Goal: Information Seeking & Learning: Check status

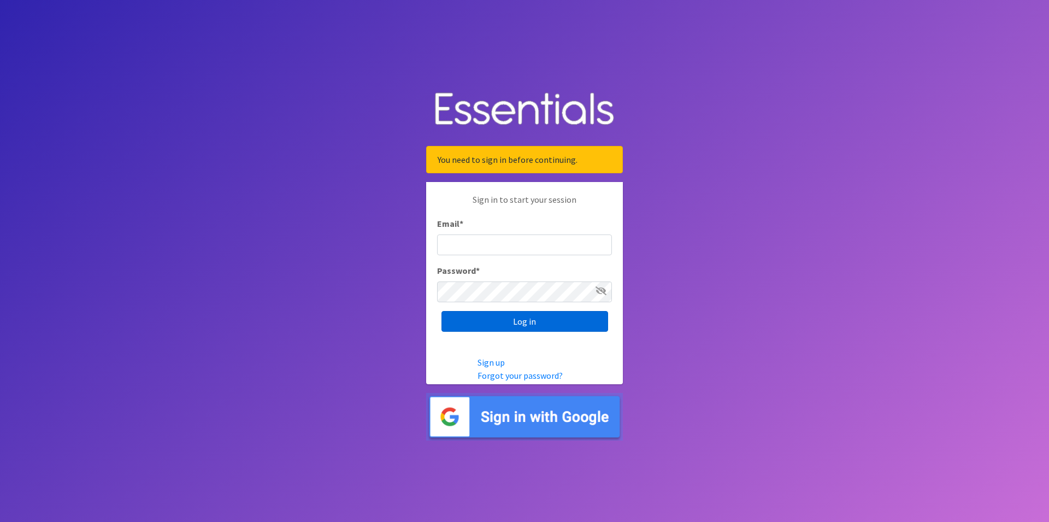
type input "renae.verstegen@unitedwayfoxcities.org"
click at [524, 325] on input "Log in" at bounding box center [524, 321] width 167 height 21
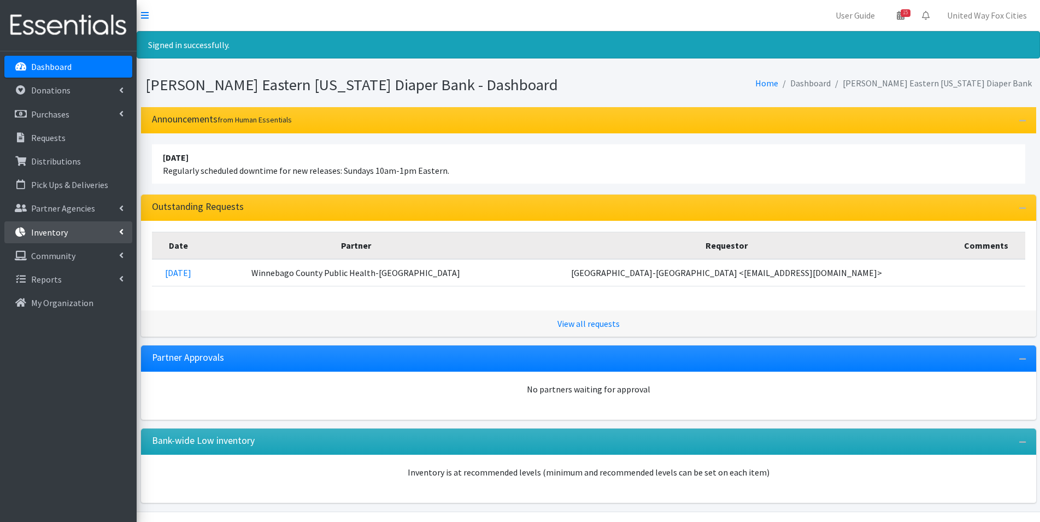
click at [119, 228] on link "Inventory" at bounding box center [68, 232] width 128 height 22
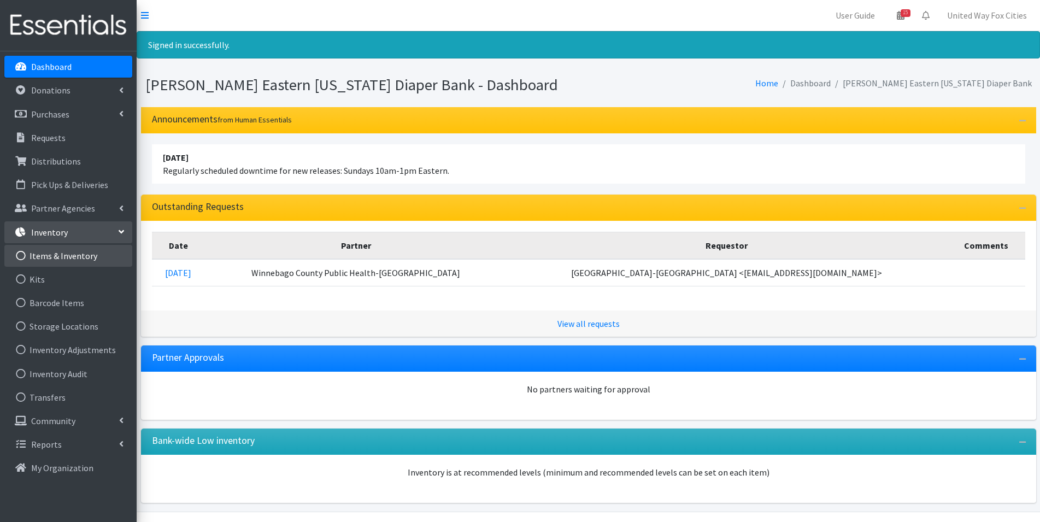
click at [63, 261] on link "Items & Inventory" at bounding box center [68, 256] width 128 height 22
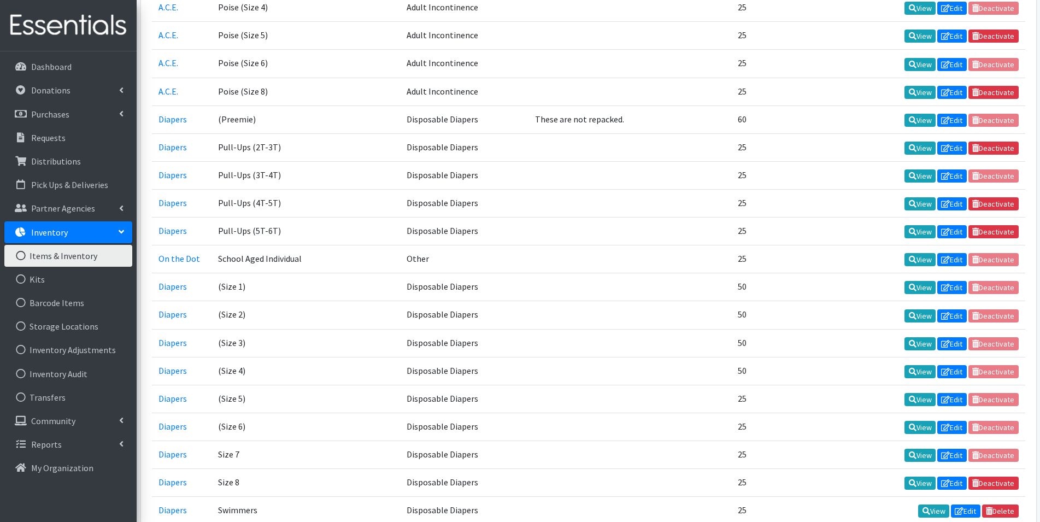
scroll to position [1530, 0]
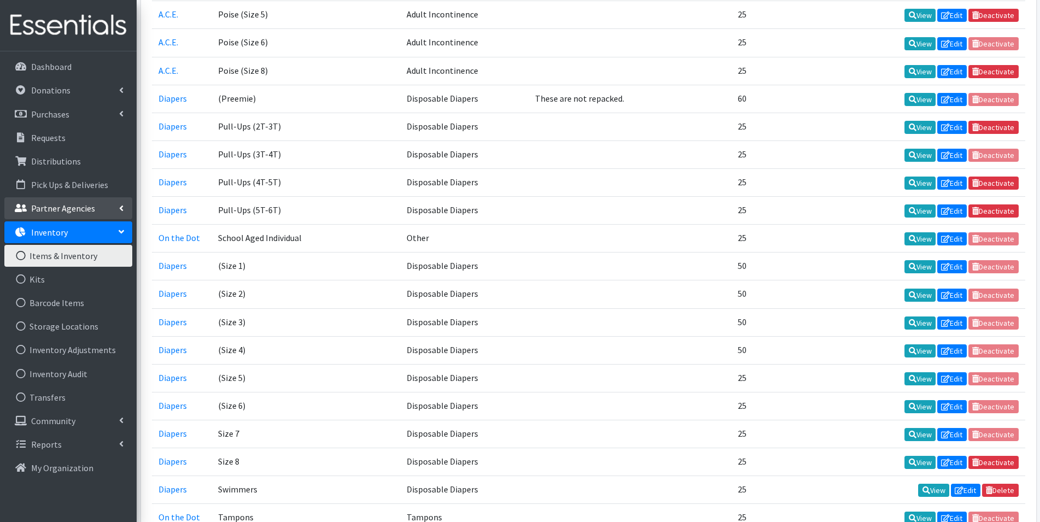
click at [96, 204] on link "Partner Agencies" at bounding box center [68, 208] width 128 height 22
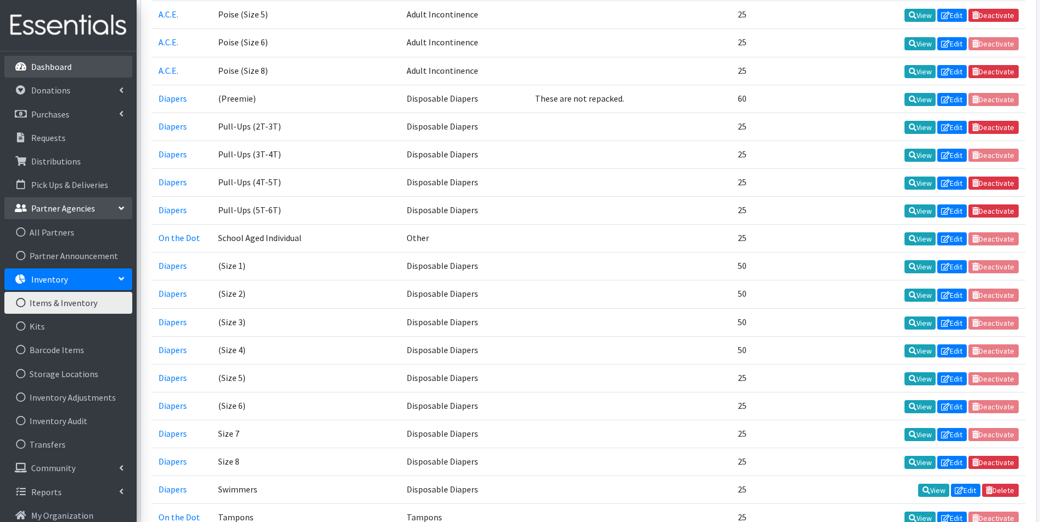
click at [60, 67] on p "Dashboard" at bounding box center [51, 66] width 40 height 11
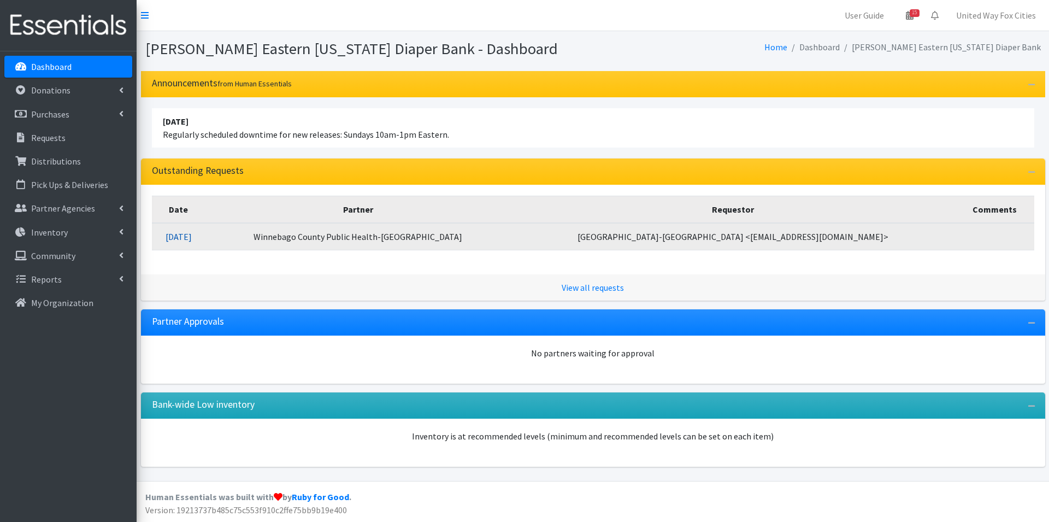
click at [192, 237] on link "10/06/2025" at bounding box center [179, 236] width 26 height 11
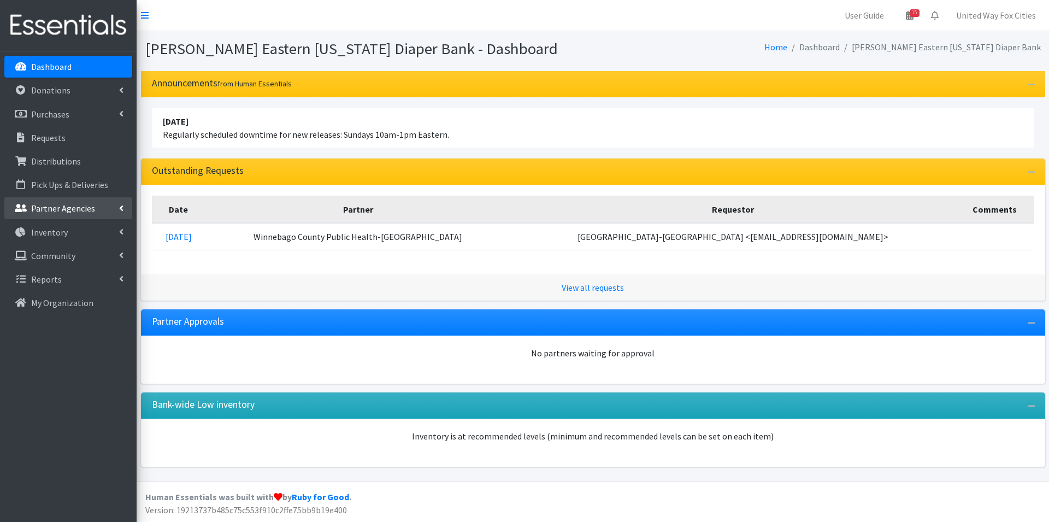
click at [121, 208] on icon at bounding box center [121, 208] width 4 height 9
click at [57, 233] on link "All Partners" at bounding box center [68, 232] width 128 height 22
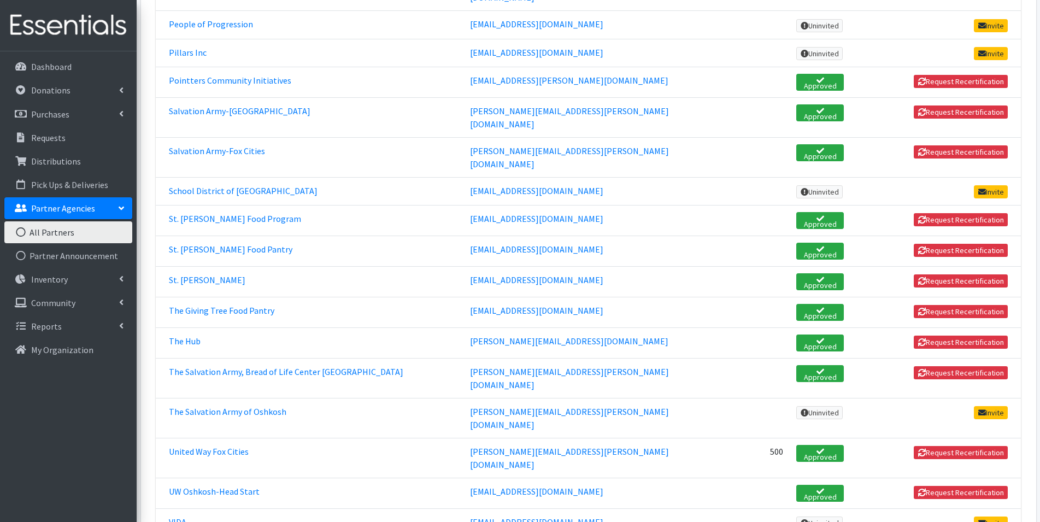
scroll to position [1745, 0]
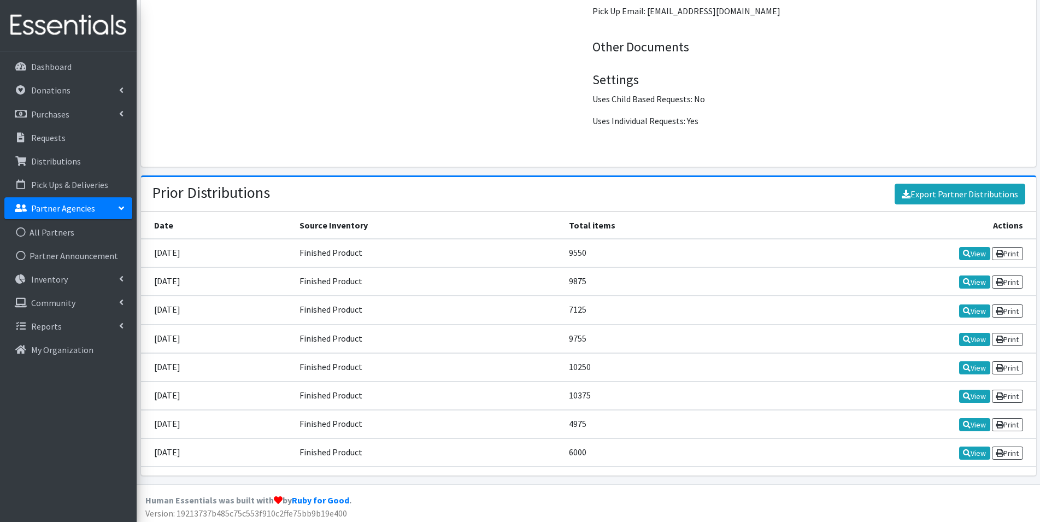
scroll to position [1515, 0]
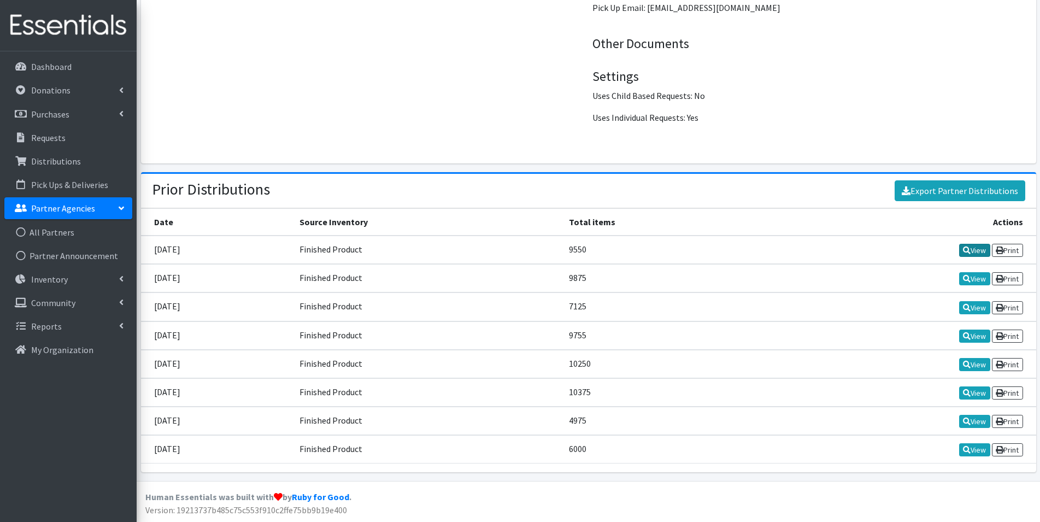
click at [976, 254] on link "View" at bounding box center [974, 250] width 31 height 13
click at [973, 365] on link "View" at bounding box center [974, 364] width 31 height 13
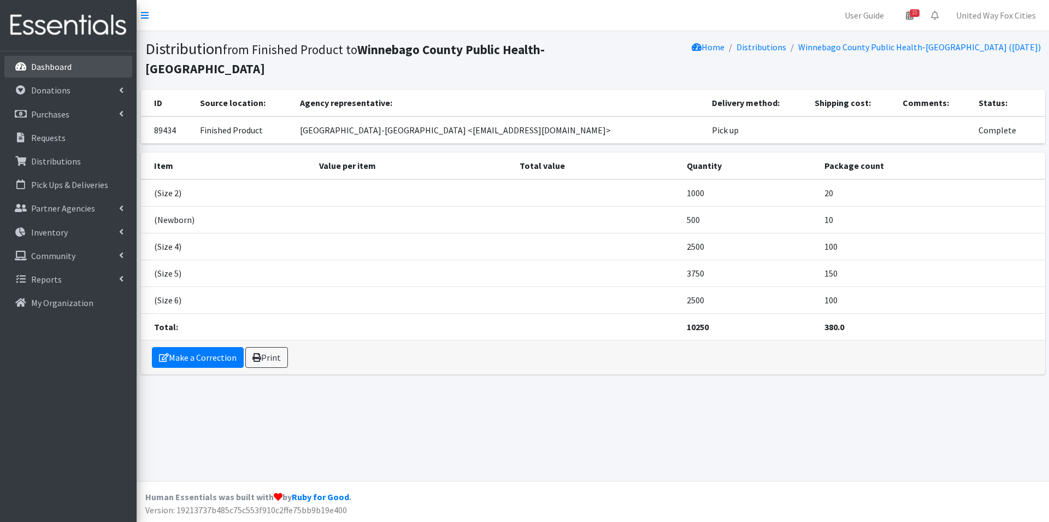
click at [42, 65] on p "Dashboard" at bounding box center [51, 66] width 40 height 11
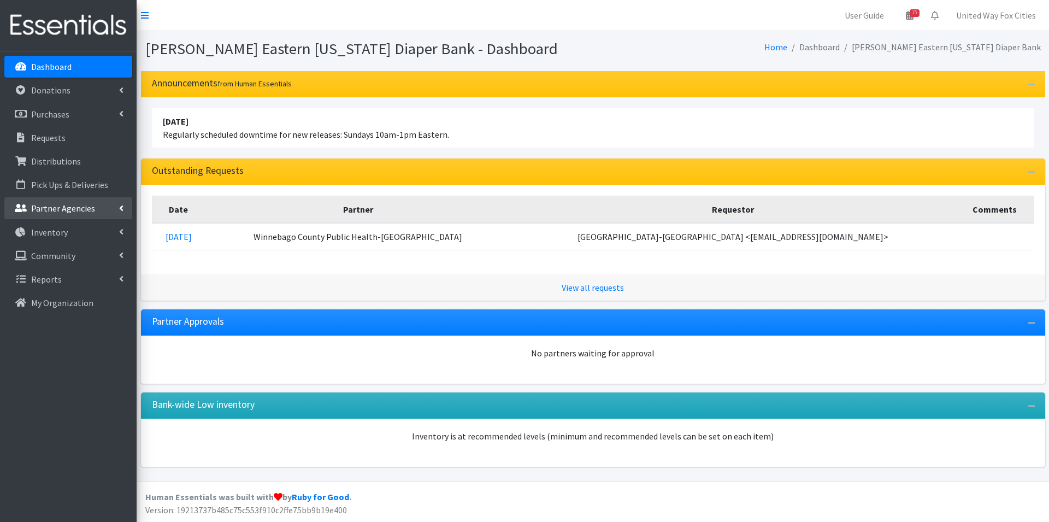
click at [121, 209] on icon at bounding box center [121, 208] width 4 height 9
click at [60, 233] on link "All Partners" at bounding box center [68, 232] width 128 height 22
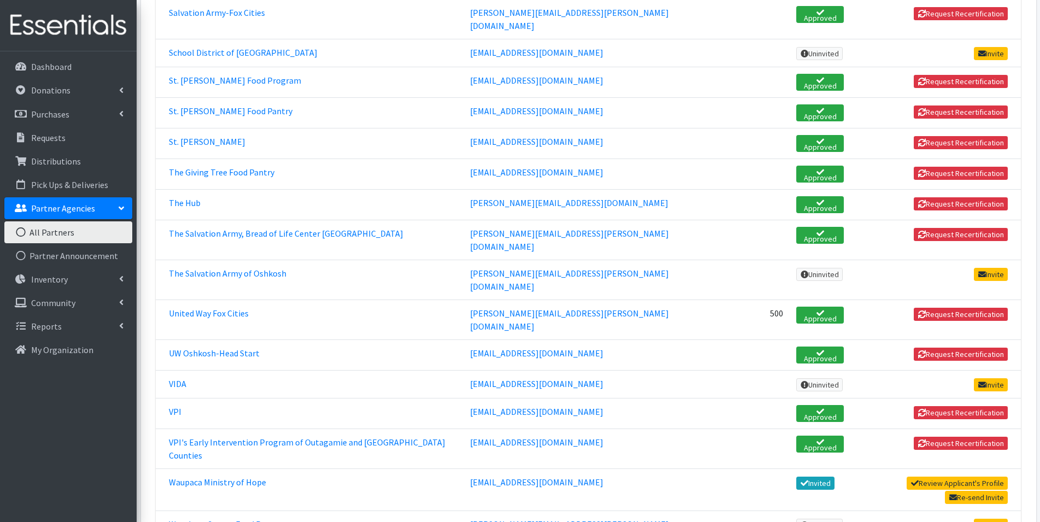
scroll to position [1745, 0]
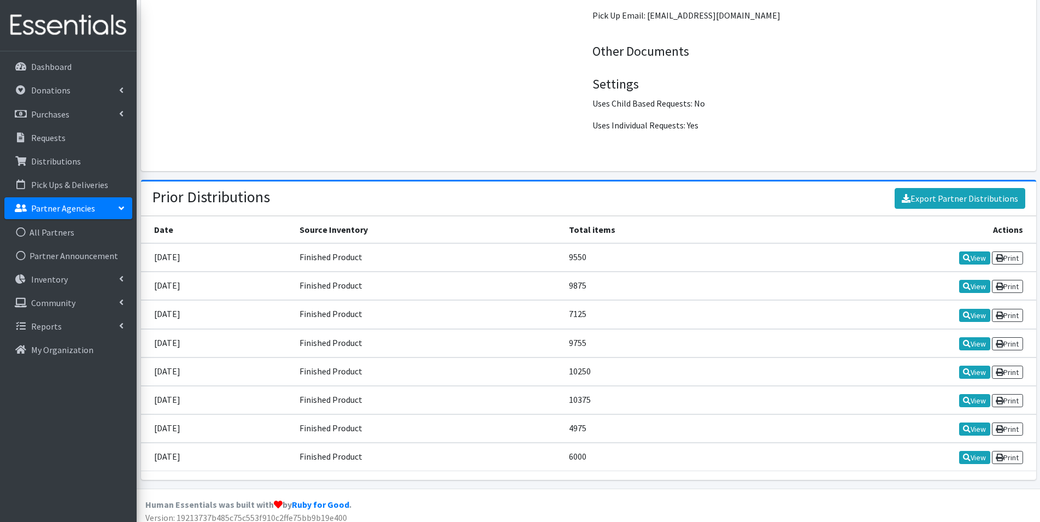
scroll to position [1515, 0]
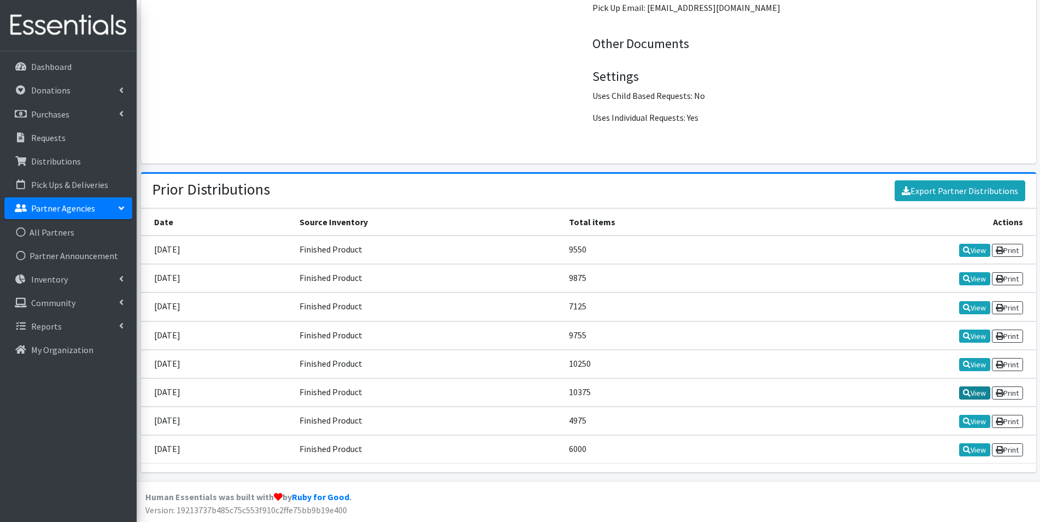
click at [971, 393] on link "View" at bounding box center [974, 392] width 31 height 13
click at [970, 394] on link "View" at bounding box center [974, 392] width 31 height 13
click at [967, 368] on icon at bounding box center [967, 365] width 8 height 8
click at [959, 251] on link "View" at bounding box center [974, 250] width 31 height 13
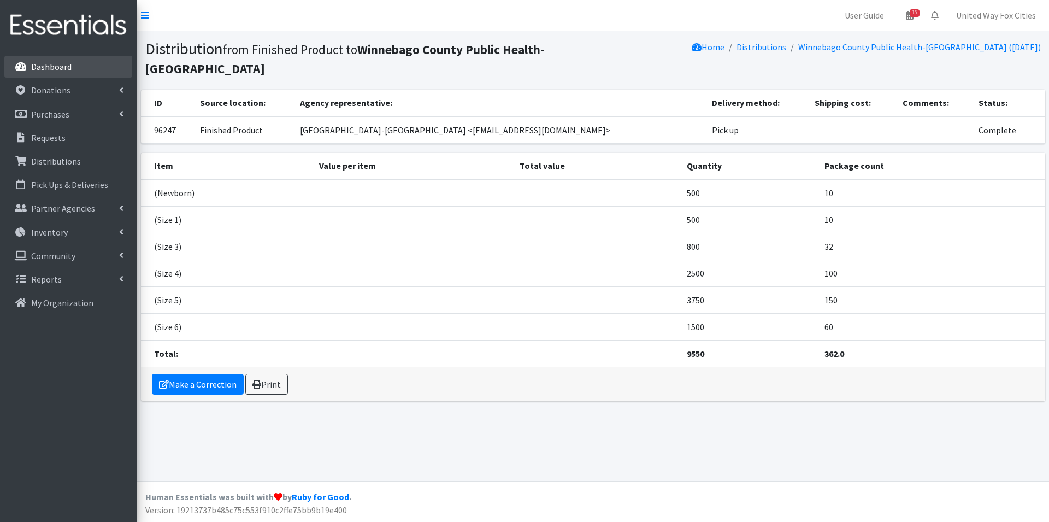
click at [54, 70] on p "Dashboard" at bounding box center [51, 66] width 40 height 11
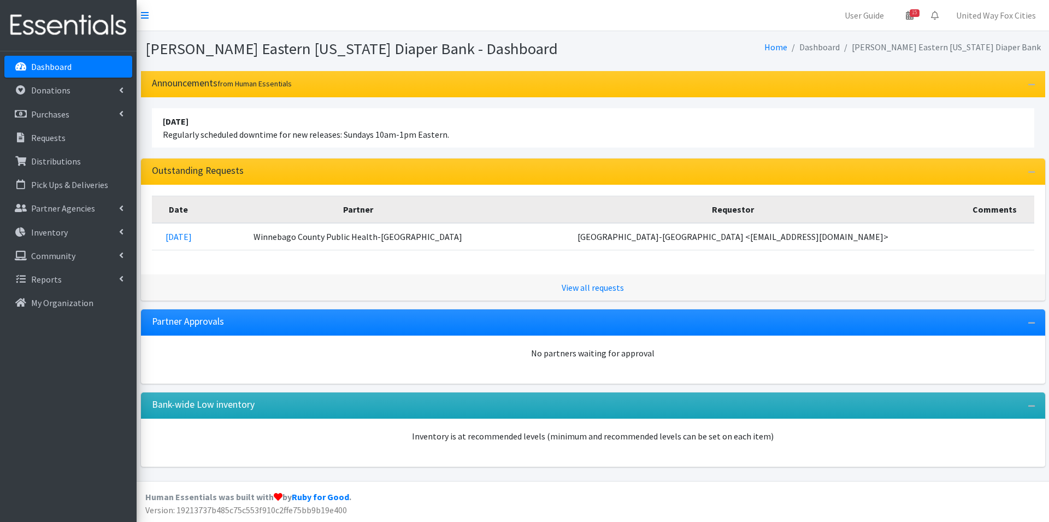
click at [54, 67] on p "Dashboard" at bounding box center [51, 66] width 40 height 11
click at [43, 64] on p "Dashboard" at bounding box center [51, 66] width 40 height 11
